Goal: Navigation & Orientation: Find specific page/section

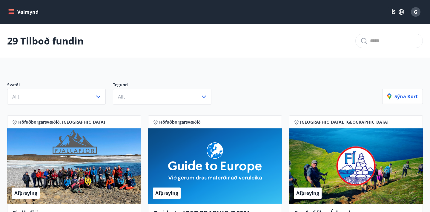
click at [13, 11] on icon "menu" at bounding box center [11, 10] width 5 height 1
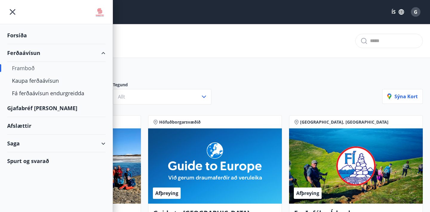
click at [29, 37] on div "Forsíða" at bounding box center [56, 36] width 98 height 18
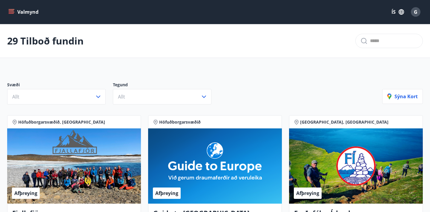
click at [11, 13] on icon "menu" at bounding box center [11, 12] width 6 height 6
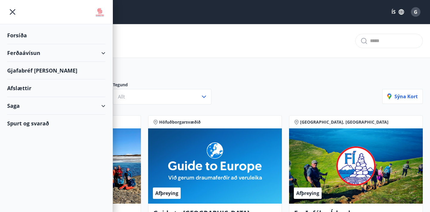
click at [20, 86] on div "Afslættir" at bounding box center [56, 88] width 98 height 18
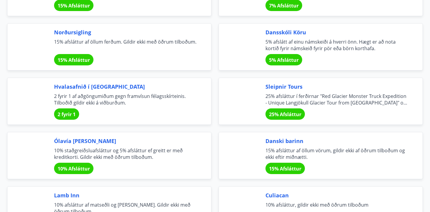
scroll to position [1522, 0]
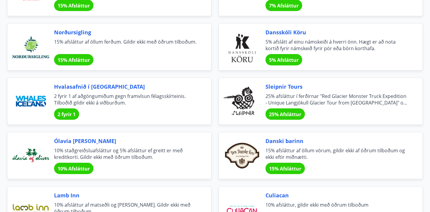
click at [275, 35] on span "Dansskóli Köru" at bounding box center [337, 32] width 143 height 8
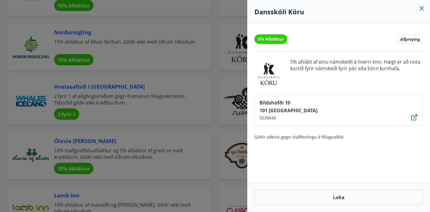
click at [229, 86] on div at bounding box center [215, 106] width 430 height 212
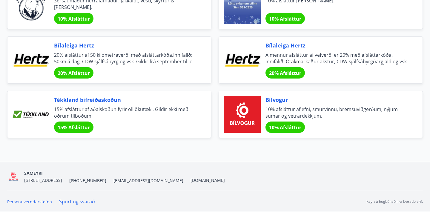
scroll to position [1998, 0]
click at [296, 45] on span "Bílaleiga Hertz" at bounding box center [337, 46] width 143 height 8
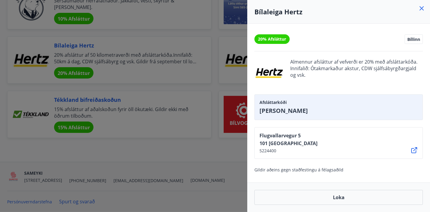
click at [277, 106] on div "Afsláttarkóði [PERSON_NAME]" at bounding box center [339, 107] width 168 height 26
click at [79, 127] on div at bounding box center [215, 106] width 430 height 212
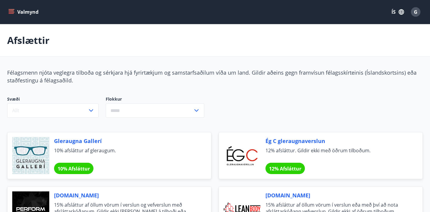
scroll to position [0, 0]
click at [12, 13] on icon "menu" at bounding box center [11, 13] width 5 height 1
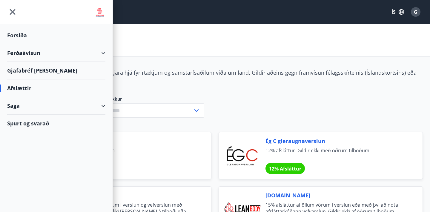
click at [13, 106] on div "Saga" at bounding box center [56, 106] width 98 height 18
click at [22, 137] on div "Punktar" at bounding box center [56, 133] width 89 height 13
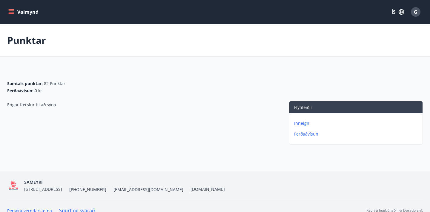
click at [299, 122] on p "Inneign" at bounding box center [357, 123] width 126 height 6
click at [12, 11] on icon "menu" at bounding box center [11, 10] width 5 height 1
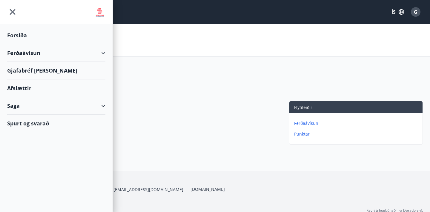
click at [36, 53] on div "Ferðaávísun" at bounding box center [56, 53] width 98 height 18
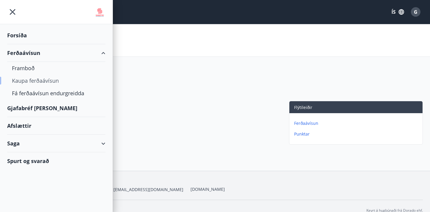
click at [20, 83] on div "Kaupa ferðaávísun" at bounding box center [56, 80] width 89 height 13
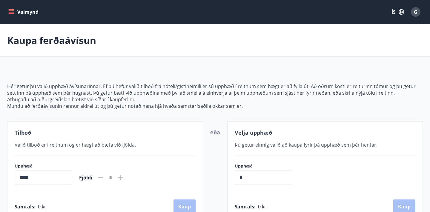
click at [12, 12] on icon "menu" at bounding box center [11, 12] width 6 height 6
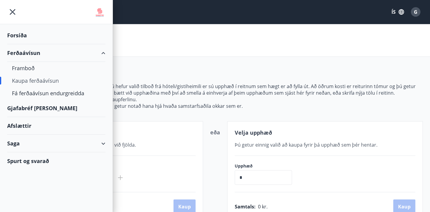
click at [20, 41] on div "Forsíða" at bounding box center [56, 36] width 98 height 18
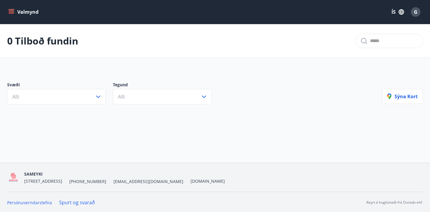
click at [12, 8] on button "Valmynd" at bounding box center [24, 12] width 34 height 11
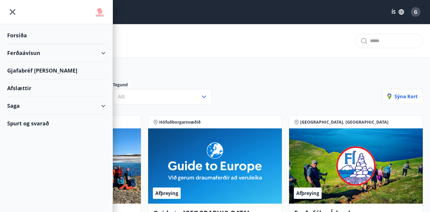
click at [97, 14] on img at bounding box center [99, 13] width 11 height 12
